Goal: Task Accomplishment & Management: Use online tool/utility

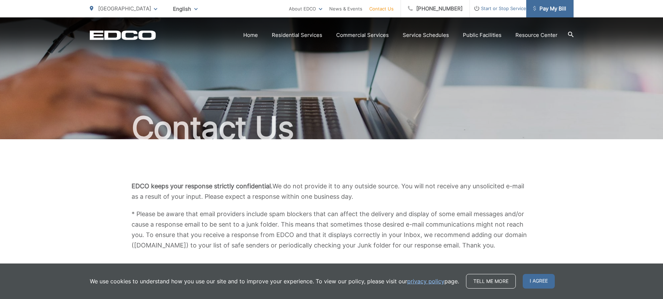
click at [560, 8] on span "Pay My Bill" at bounding box center [549, 9] width 33 height 8
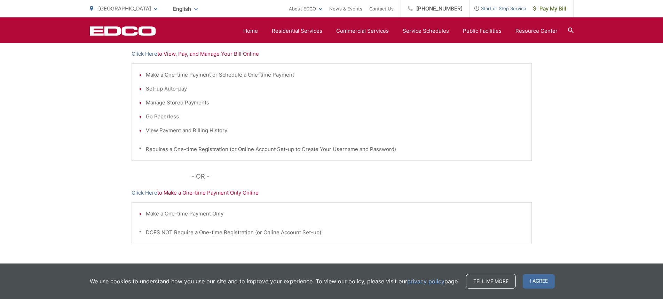
scroll to position [160, 0]
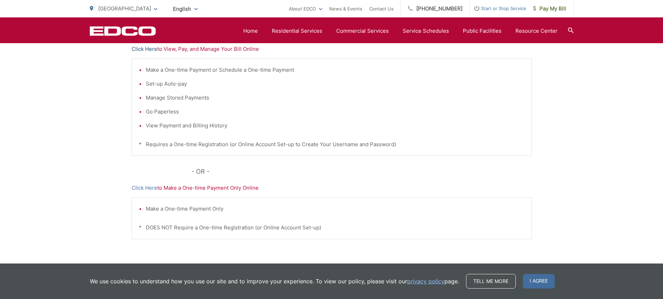
click at [144, 49] on link "Click Here" at bounding box center [145, 49] width 26 height 8
click at [143, 50] on link "Click Here" at bounding box center [145, 49] width 26 height 8
